Goal: Task Accomplishment & Management: Manage account settings

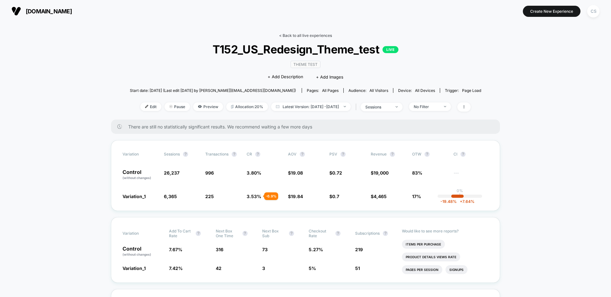
click at [312, 36] on link "< Back to all live experiences" at bounding box center [305, 35] width 53 height 5
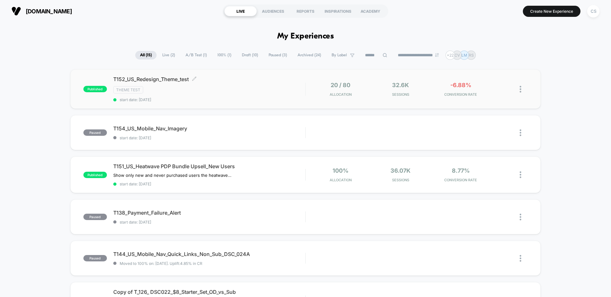
click at [198, 81] on span "T152_US_Redesign_Theme_test Click to edit experience details" at bounding box center [209, 79] width 192 height 6
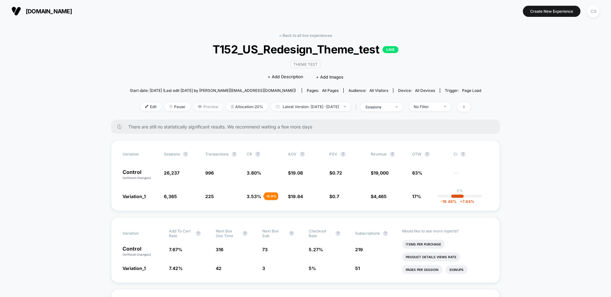
click at [195, 104] on span "Preview" at bounding box center [208, 106] width 30 height 9
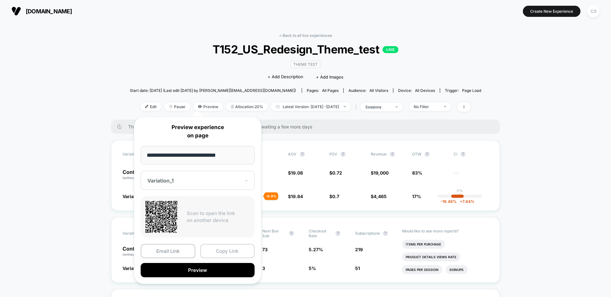
click at [227, 253] on button "Copy Link" at bounding box center [227, 251] width 55 height 14
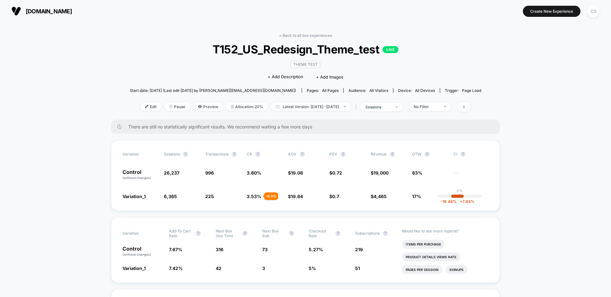
scroll to position [4, 0]
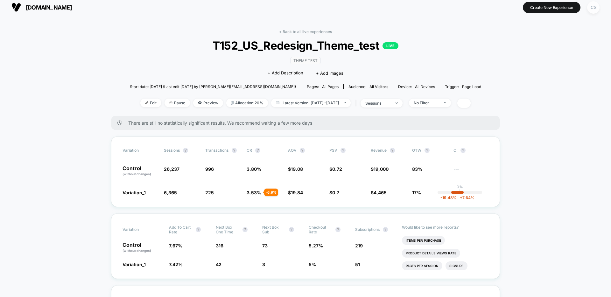
click at [591, 6] on div "CS" at bounding box center [593, 7] width 12 height 12
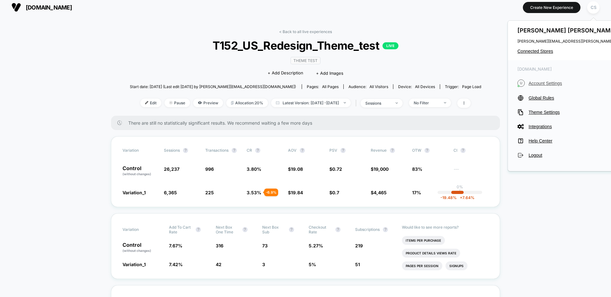
click at [542, 82] on span "Account Settings" at bounding box center [585, 83] width 115 height 5
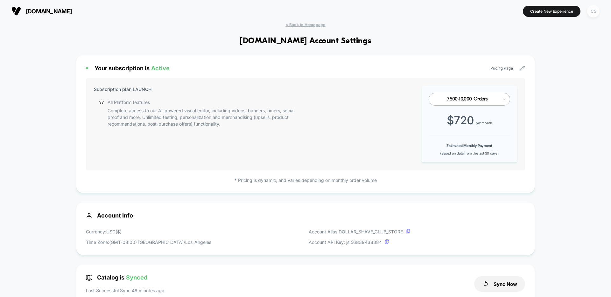
click at [592, 14] on div "CS" at bounding box center [593, 11] width 12 height 12
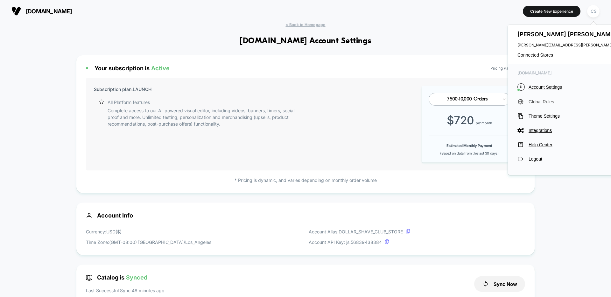
click at [544, 102] on span "Global Rules" at bounding box center [585, 101] width 115 height 5
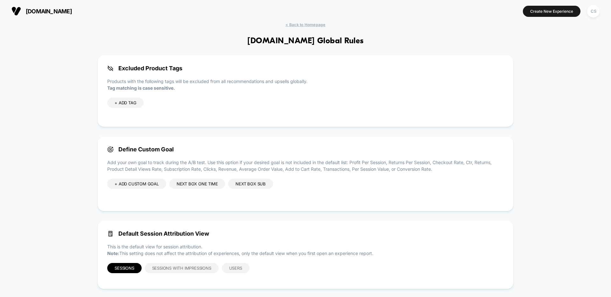
scroll to position [8, 0]
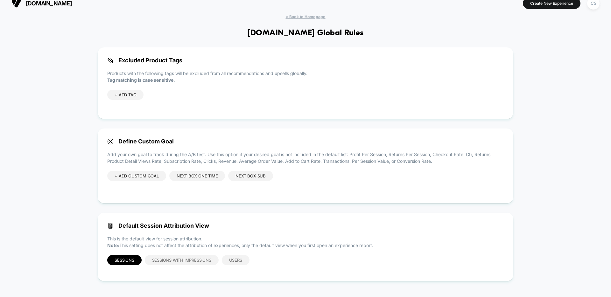
click at [197, 176] on div "Next Box One Time" at bounding box center [197, 176] width 56 height 10
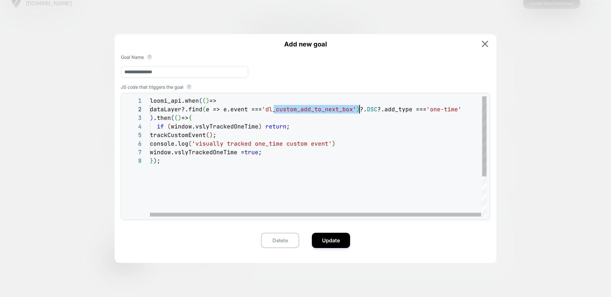
scroll to position [9, 210]
drag, startPoint x: 273, startPoint y: 112, endPoint x: 358, endPoint y: 113, distance: 85.2
click at [358, 113] on div "loomi_api.when ( ( ) => dataLayer?.find ( e => e.event === 'dl_custom_add_to_ne…" at bounding box center [318, 186] width 337 height 180
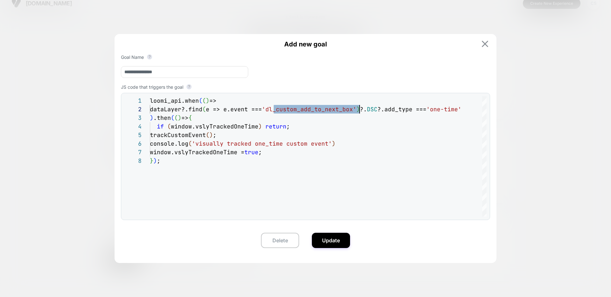
click at [487, 46] on img at bounding box center [485, 44] width 6 height 6
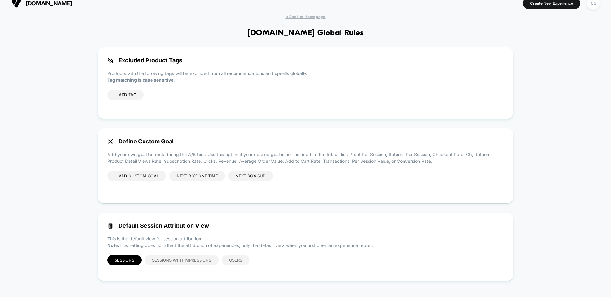
click at [256, 177] on div "Next Box Sub" at bounding box center [250, 176] width 45 height 10
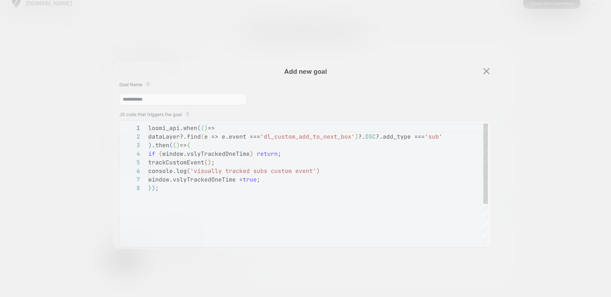
scroll to position [60, 0]
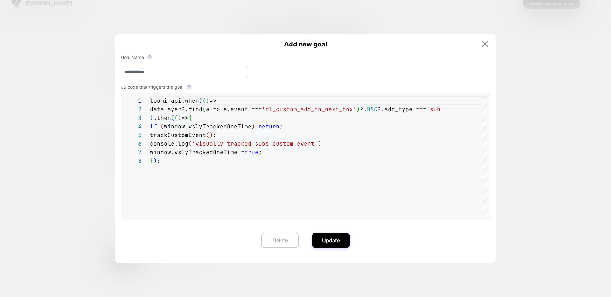
click at [486, 42] on img at bounding box center [485, 44] width 6 height 6
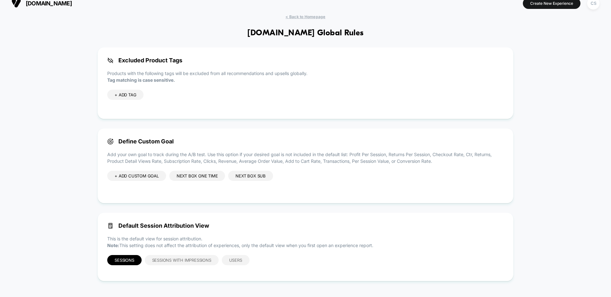
scroll to position [0, 0]
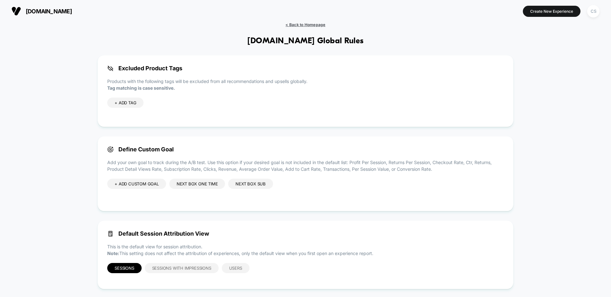
click at [308, 25] on span "< Back to Homepage" at bounding box center [305, 24] width 40 height 5
